Goal: Task Accomplishment & Management: Use online tool/utility

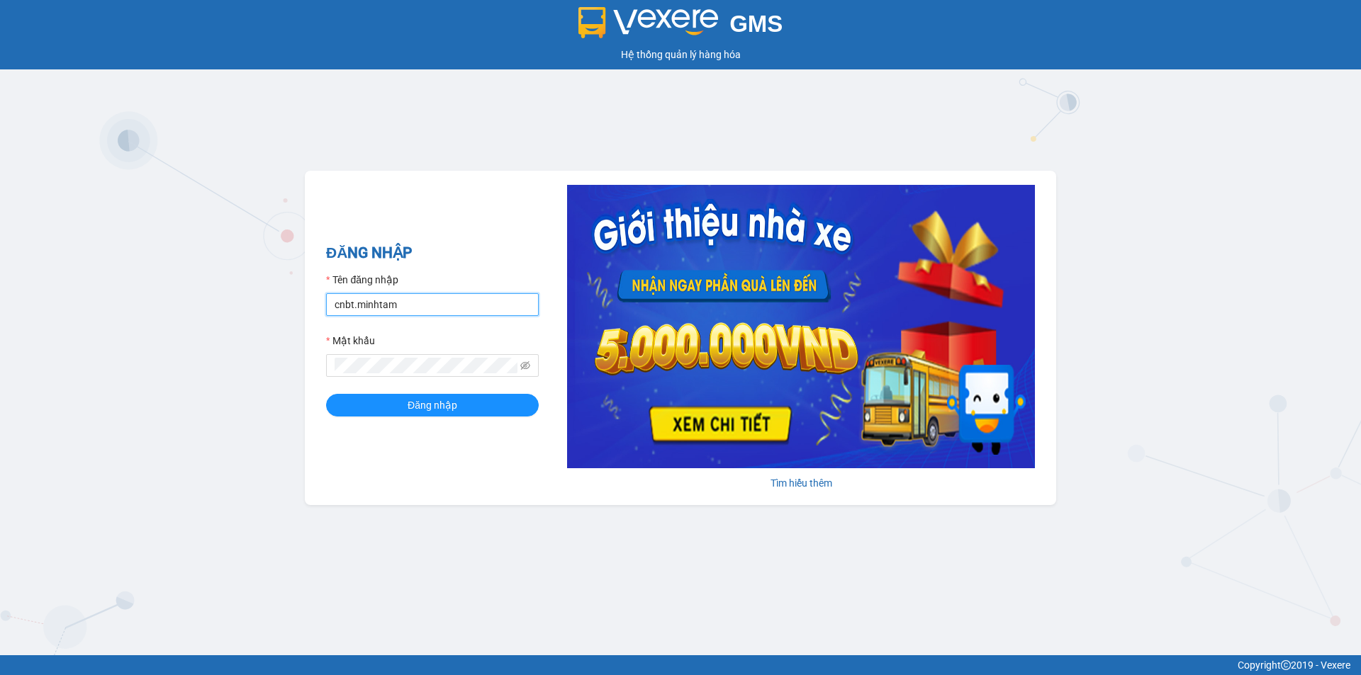
click at [420, 308] on input "cnbt.minhtam" at bounding box center [432, 304] width 213 height 23
type input "gtnbt.minhtam"
click at [420, 413] on span "Đăng nhập" at bounding box center [432, 406] width 50 height 16
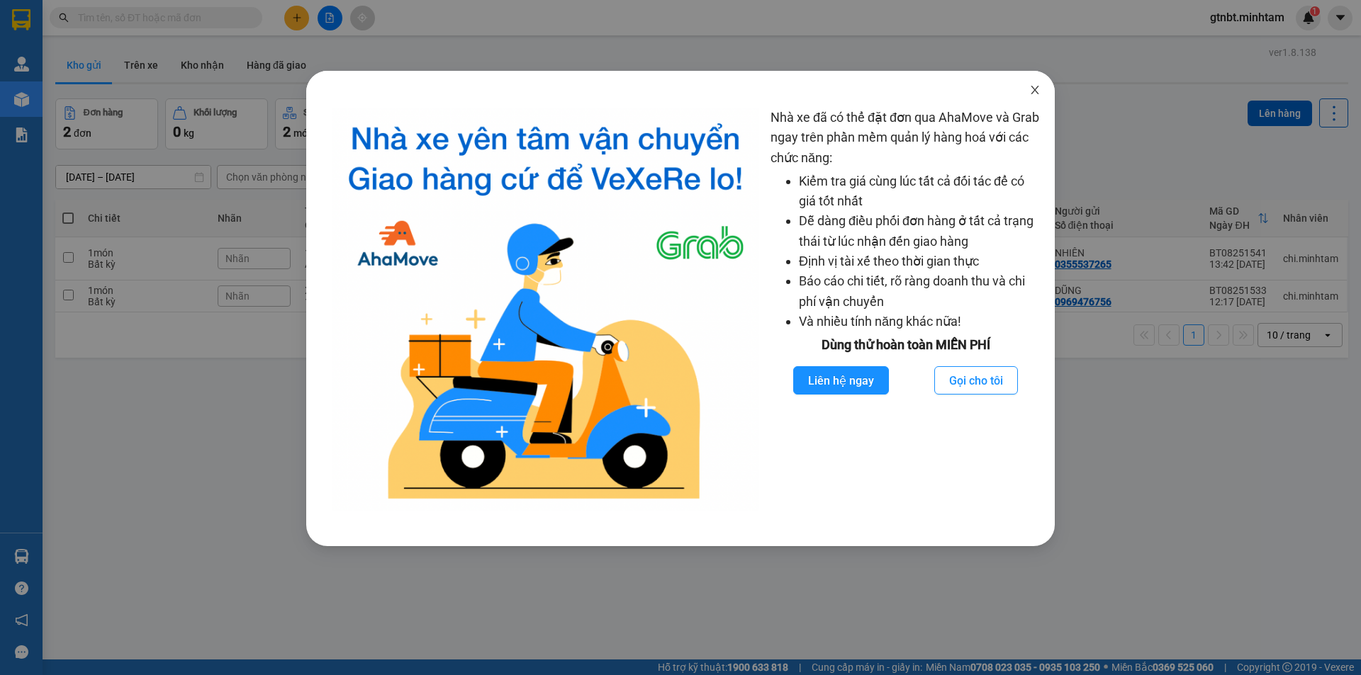
click at [1040, 89] on icon "close" at bounding box center [1034, 89] width 11 height 11
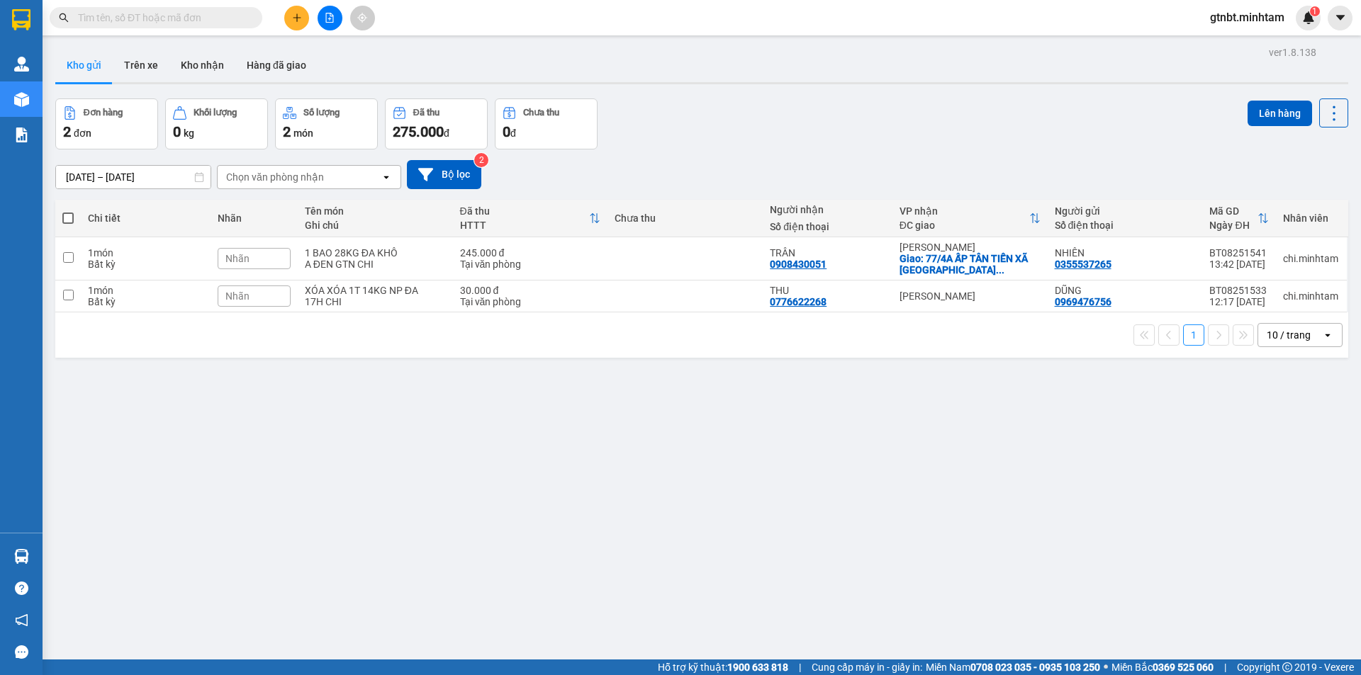
click at [177, 22] on input "text" at bounding box center [161, 18] width 167 height 16
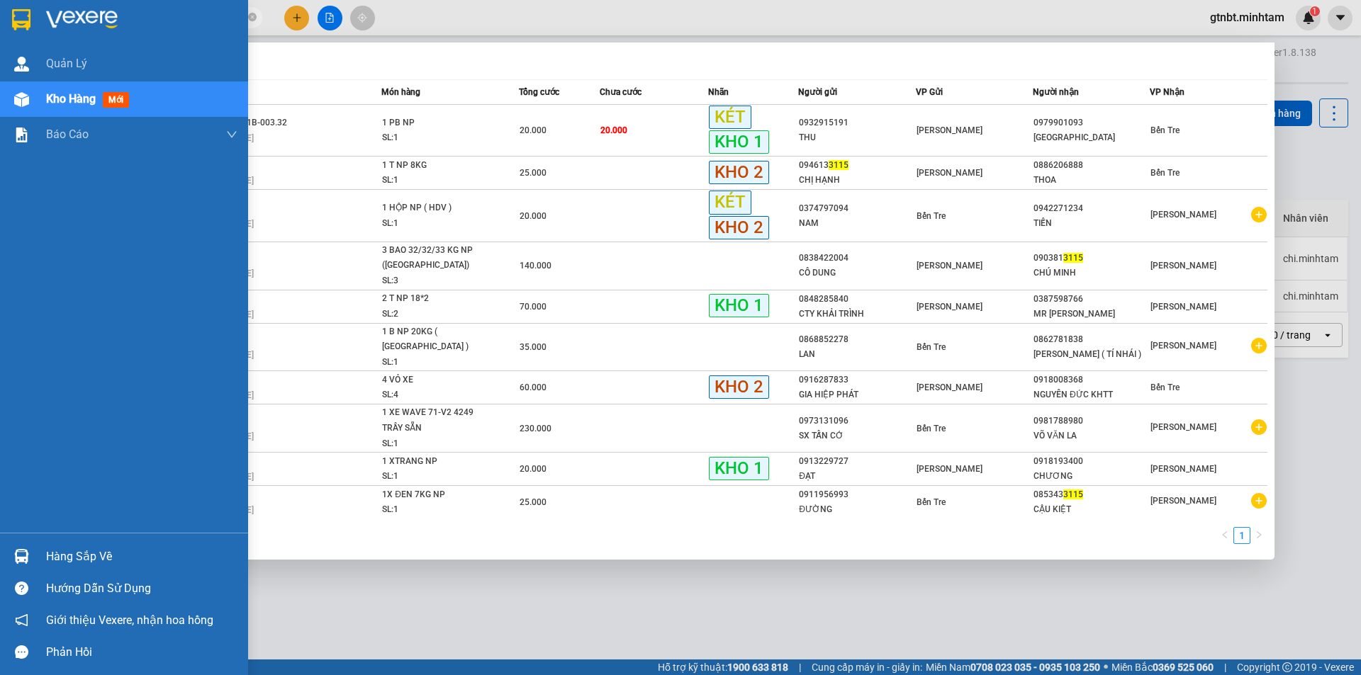
type input "3115"
drag, startPoint x: 32, startPoint y: 8, endPoint x: 1310, endPoint y: 182, distance: 1290.2
click at [33, 14] on div at bounding box center [21, 19] width 25 height 25
click at [1310, 182] on div at bounding box center [680, 337] width 1361 height 675
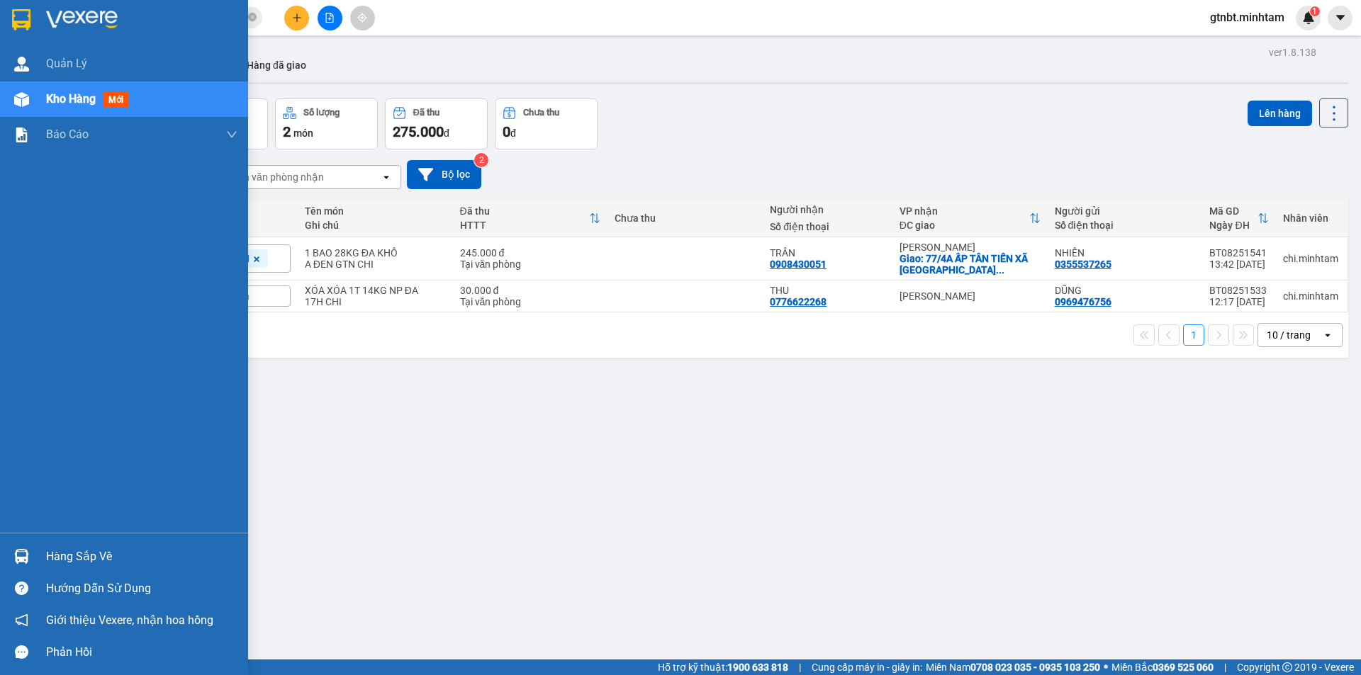
click at [2, 4] on div at bounding box center [124, 23] width 248 height 46
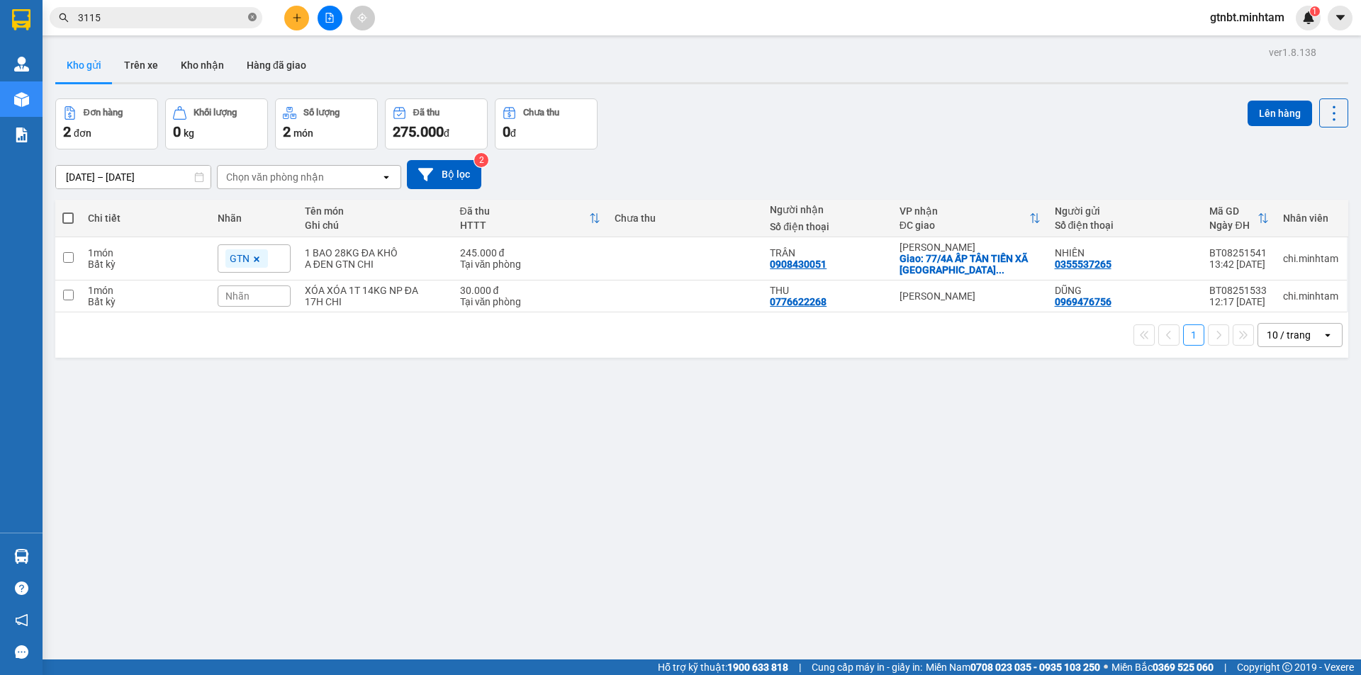
click at [254, 18] on icon "close-circle" at bounding box center [252, 17] width 9 height 9
click at [220, 19] on input "text" at bounding box center [161, 18] width 167 height 16
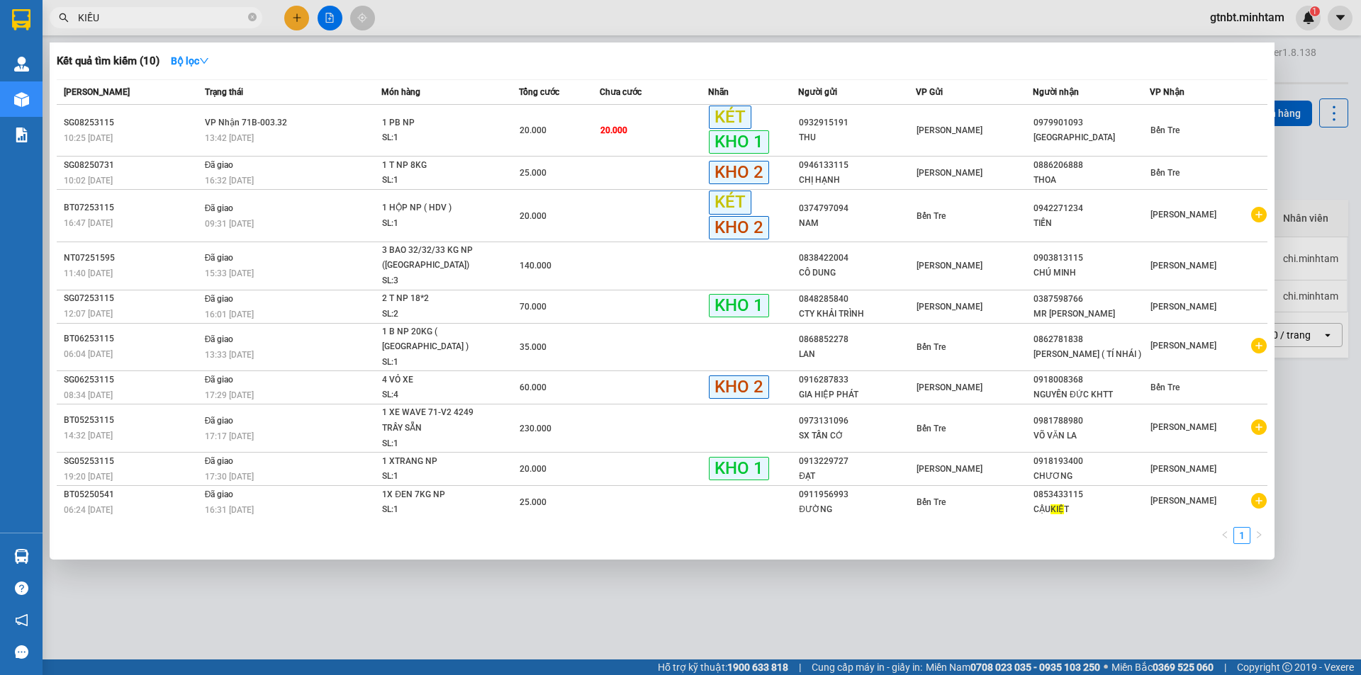
type input "KIỀU"
